Goal: Information Seeking & Learning: Learn about a topic

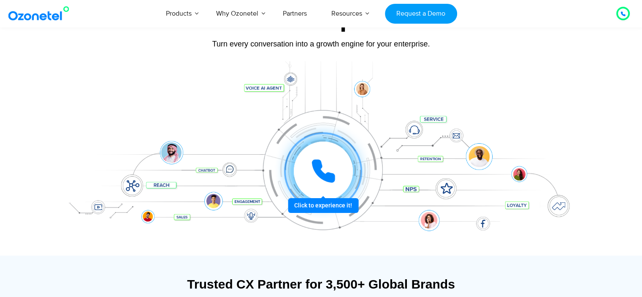
click at [321, 198] on div at bounding box center [323, 170] width 59 height 59
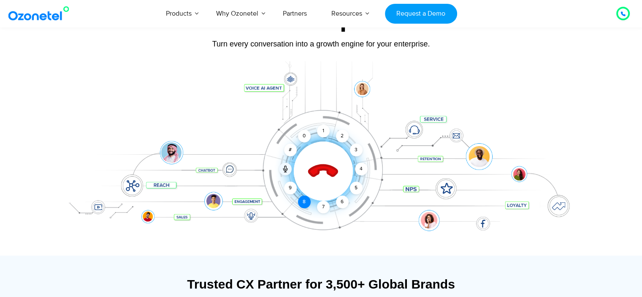
click at [309, 197] on div "8" at bounding box center [304, 201] width 13 height 13
click at [304, 132] on div "0" at bounding box center [304, 136] width 13 height 13
click at [320, 202] on div "7" at bounding box center [323, 206] width 13 height 13
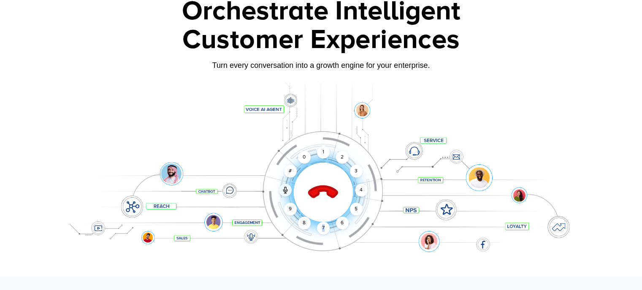
scroll to position [56, 0]
click at [358, 187] on div "4" at bounding box center [361, 190] width 13 height 13
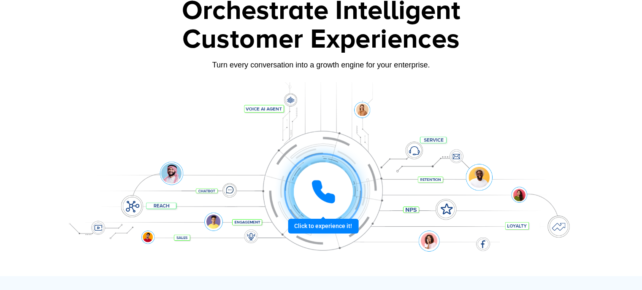
click at [317, 191] on icon at bounding box center [323, 191] width 21 height 21
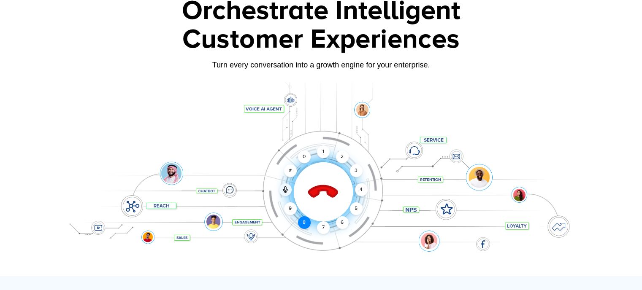
click at [303, 223] on div "8" at bounding box center [304, 223] width 13 height 13
click at [303, 159] on div "0" at bounding box center [304, 157] width 13 height 13
click at [320, 227] on div "7" at bounding box center [323, 228] width 13 height 13
click at [360, 189] on div "4" at bounding box center [361, 190] width 13 height 13
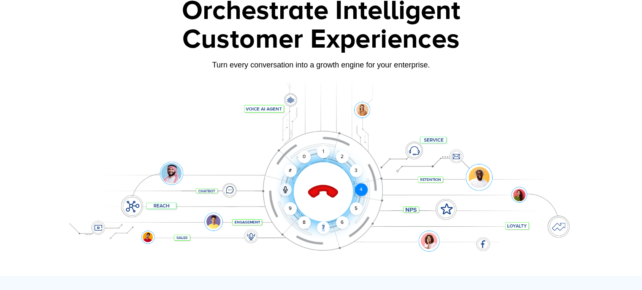
click at [360, 189] on div "4" at bounding box center [361, 190] width 13 height 13
click at [325, 150] on div "1" at bounding box center [323, 152] width 13 height 13
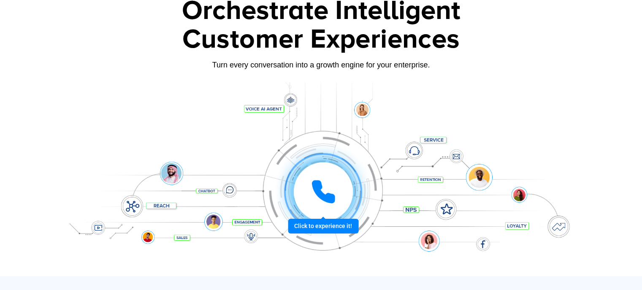
click at [294, 203] on div at bounding box center [323, 192] width 62 height 62
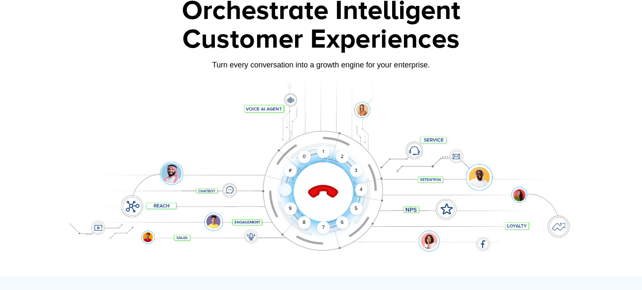
click at [281, 187] on div at bounding box center [285, 190] width 13 height 13
click at [285, 209] on div "9" at bounding box center [290, 209] width 13 height 13
click at [303, 217] on div "8" at bounding box center [304, 223] width 13 height 13
click at [322, 222] on div "7" at bounding box center [323, 228] width 13 height 13
click at [341, 219] on div "6" at bounding box center [342, 223] width 13 height 13
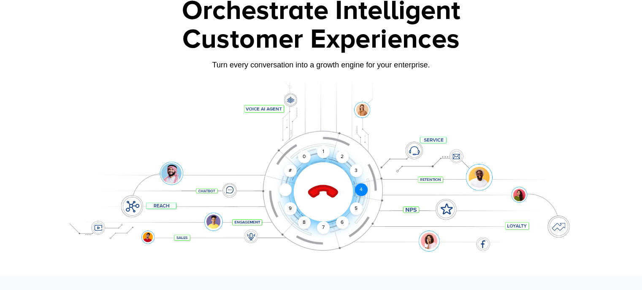
click at [359, 190] on div "4" at bounding box center [361, 190] width 13 height 13
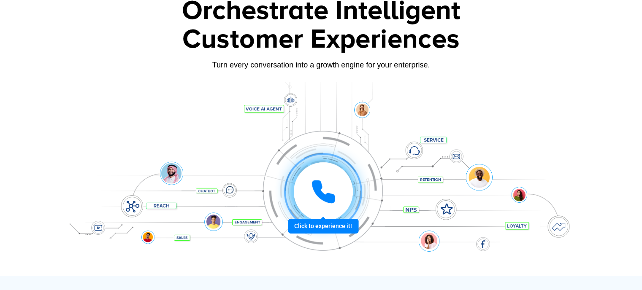
click at [312, 192] on icon at bounding box center [323, 191] width 25 height 25
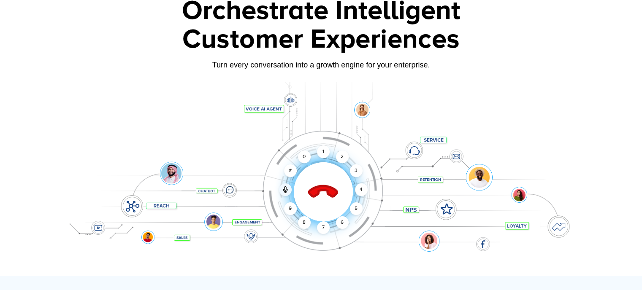
click at [312, 192] on icon at bounding box center [323, 193] width 30 height 30
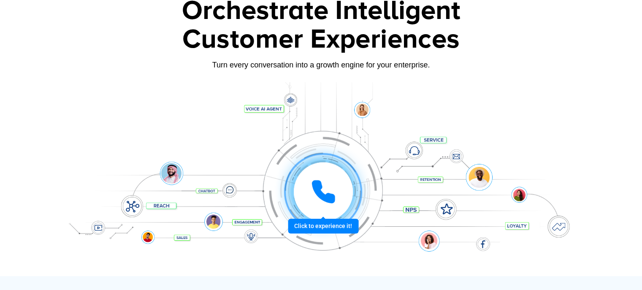
click at [312, 192] on icon at bounding box center [323, 191] width 25 height 25
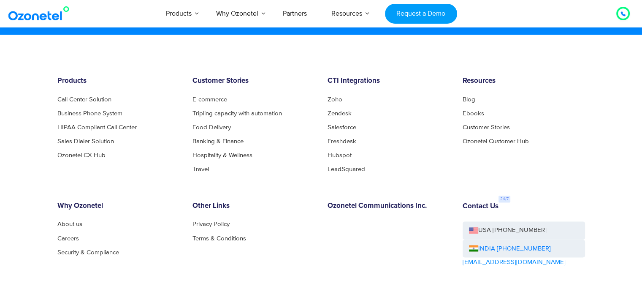
scroll to position [4579, 0]
click at [70, 237] on link "Careers" at bounding box center [70, 237] width 26 height 6
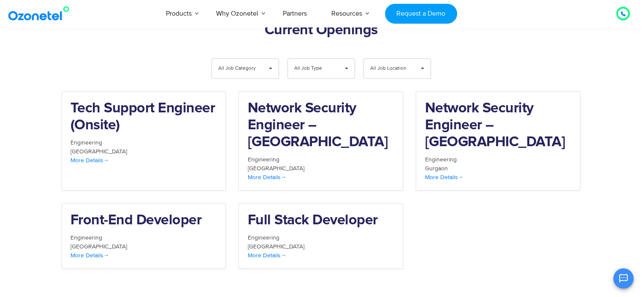
scroll to position [879, 0]
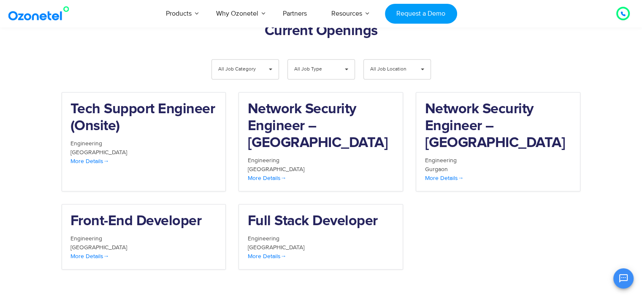
click at [387, 60] on span "All Job Location" at bounding box center [390, 69] width 40 height 19
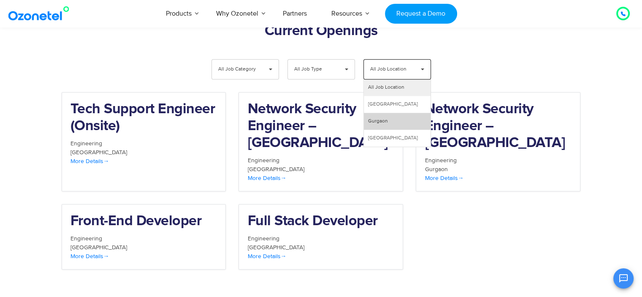
click at [382, 113] on li "Gurgaon" at bounding box center [397, 121] width 67 height 17
select select "***"
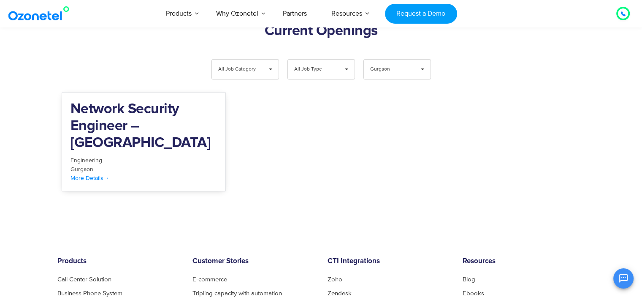
click at [174, 101] on h2 "Network Security Engineer – [GEOGRAPHIC_DATA]" at bounding box center [143, 126] width 147 height 51
